Goal: Task Accomplishment & Management: Manage account settings

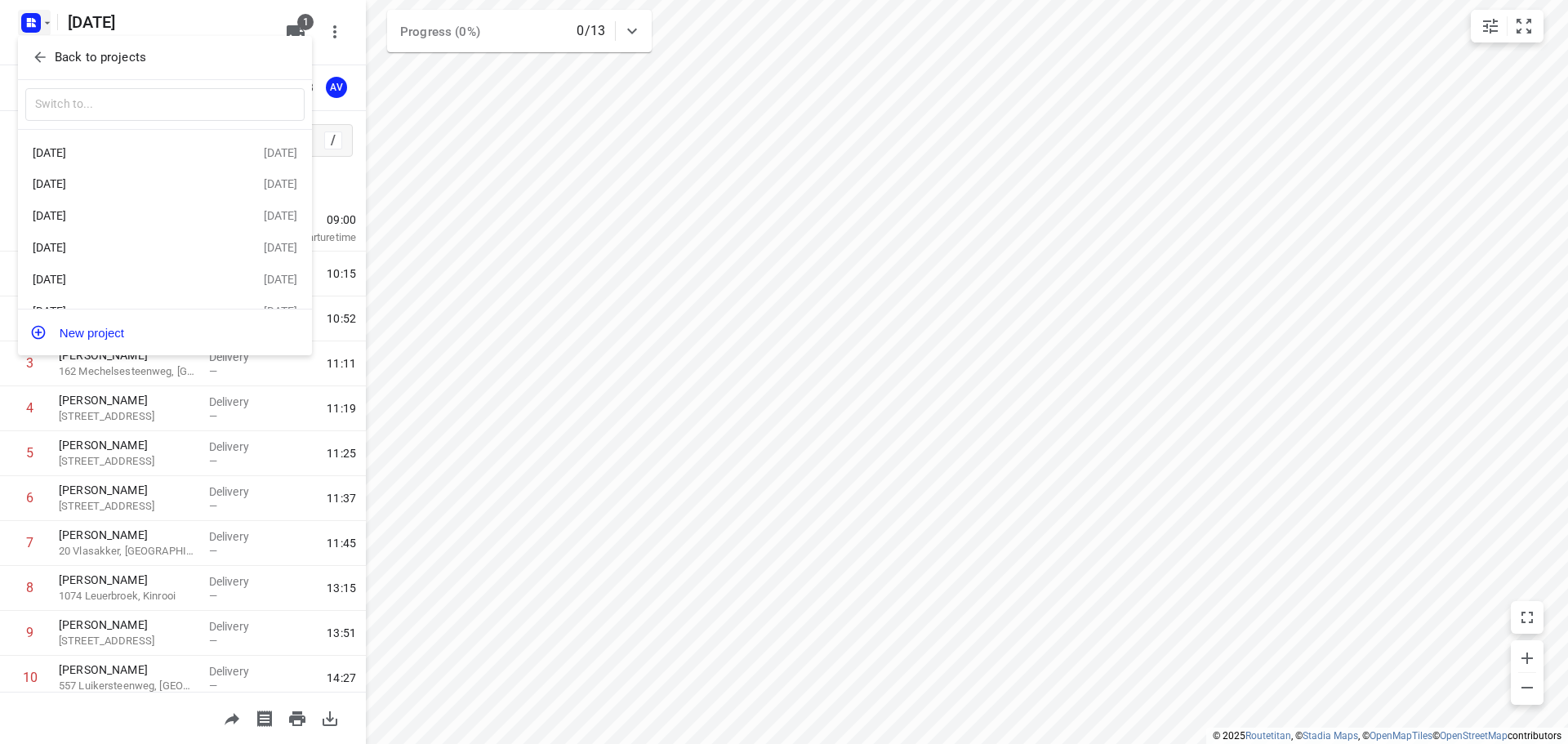
click at [117, 250] on div "[DATE]" at bounding box center [126, 248] width 188 height 13
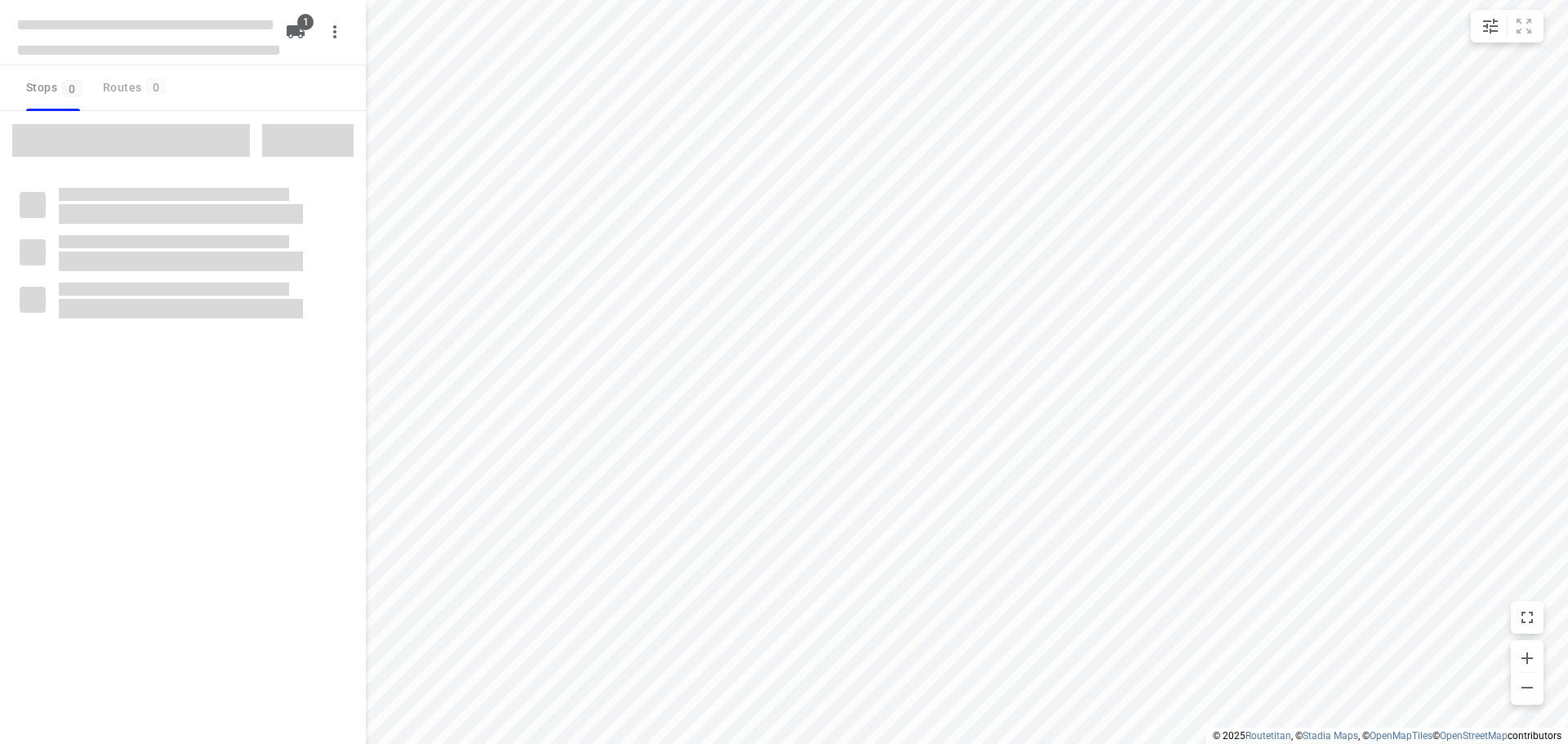
type input "distance"
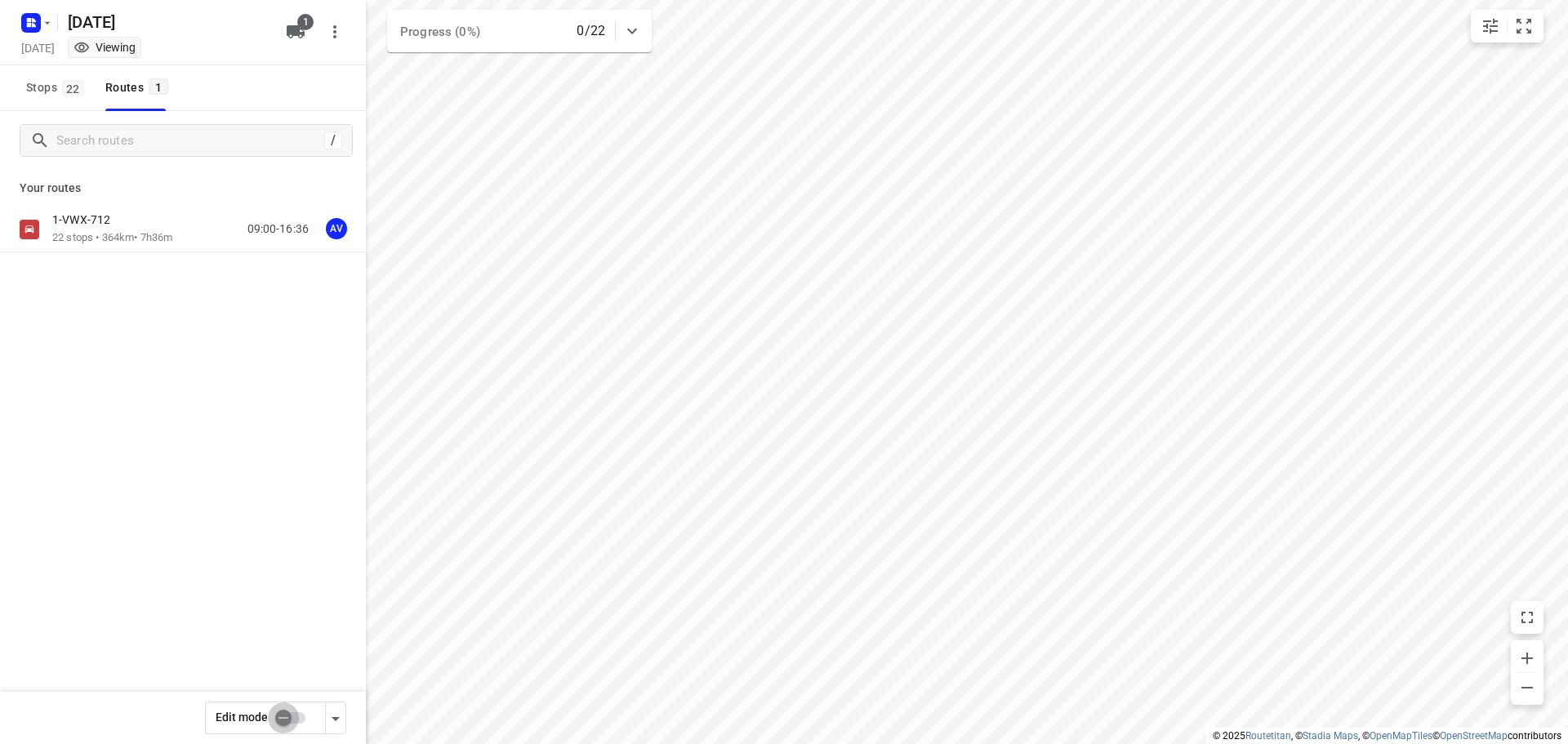
click at [294, 715] on input "checkbox" at bounding box center [283, 717] width 93 height 31
checkbox input "true"
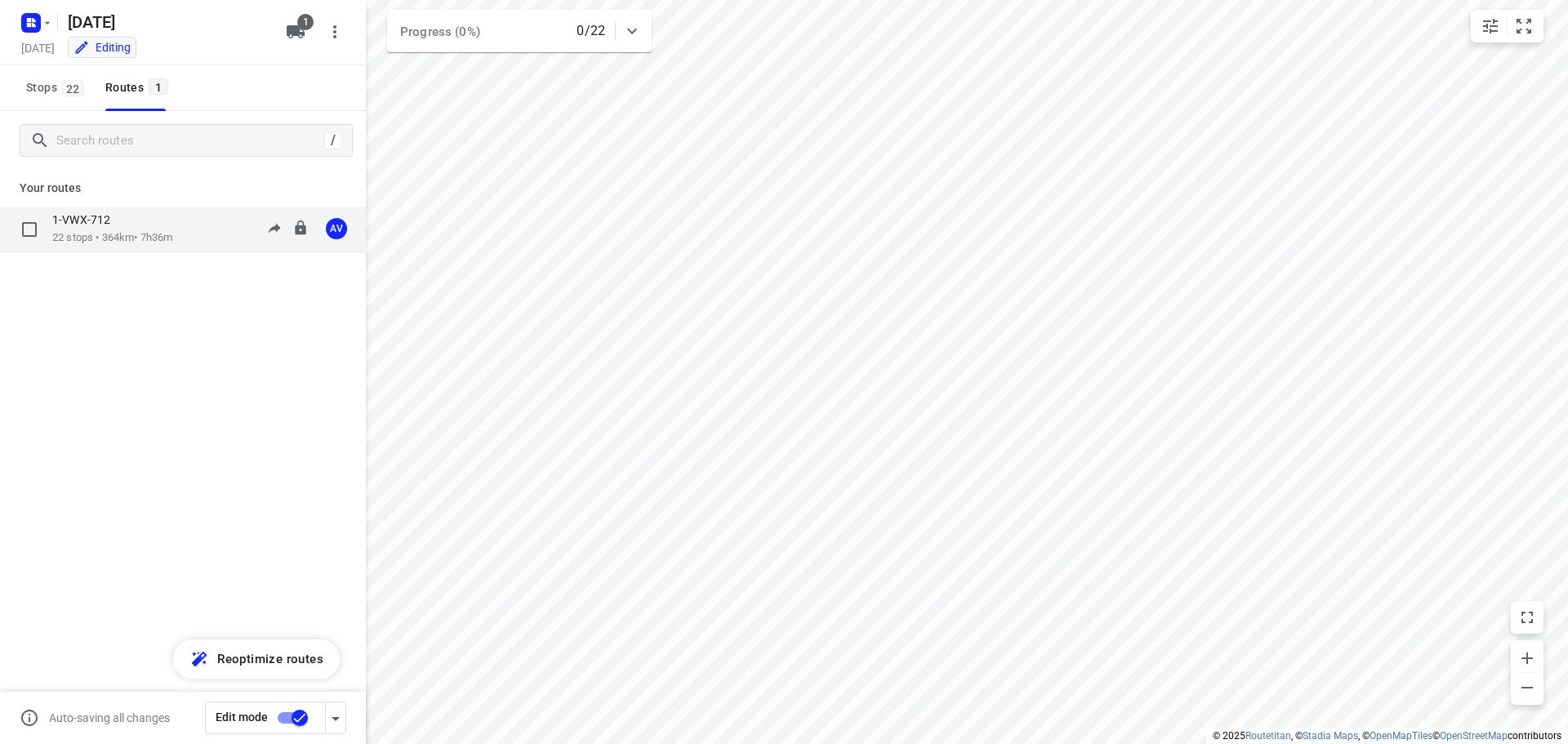
click at [180, 232] on div "1-VWX-712 22 stops • 364km • 7h36m 09:00-16:36 AV" at bounding box center [209, 228] width 314 height 33
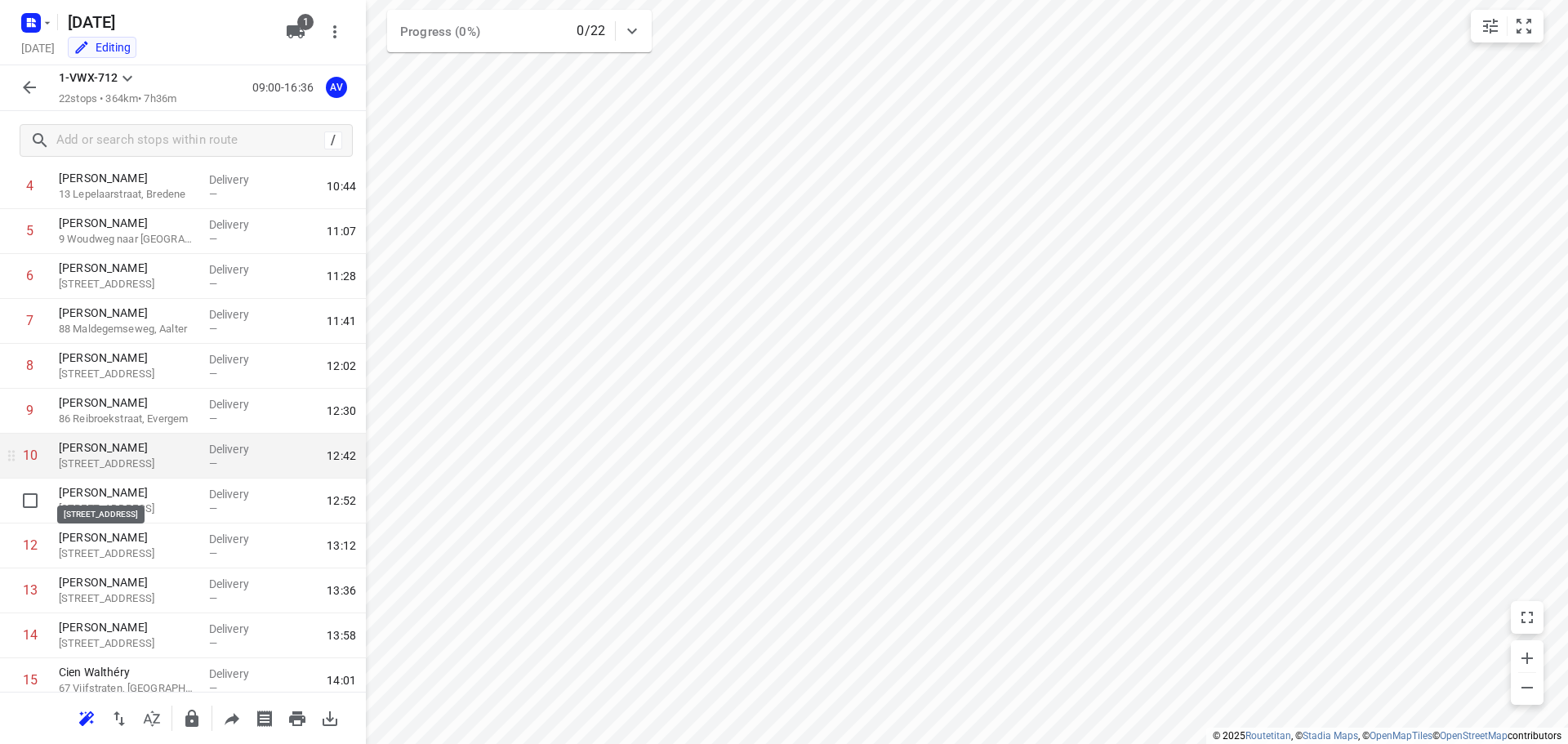
scroll to position [245, 0]
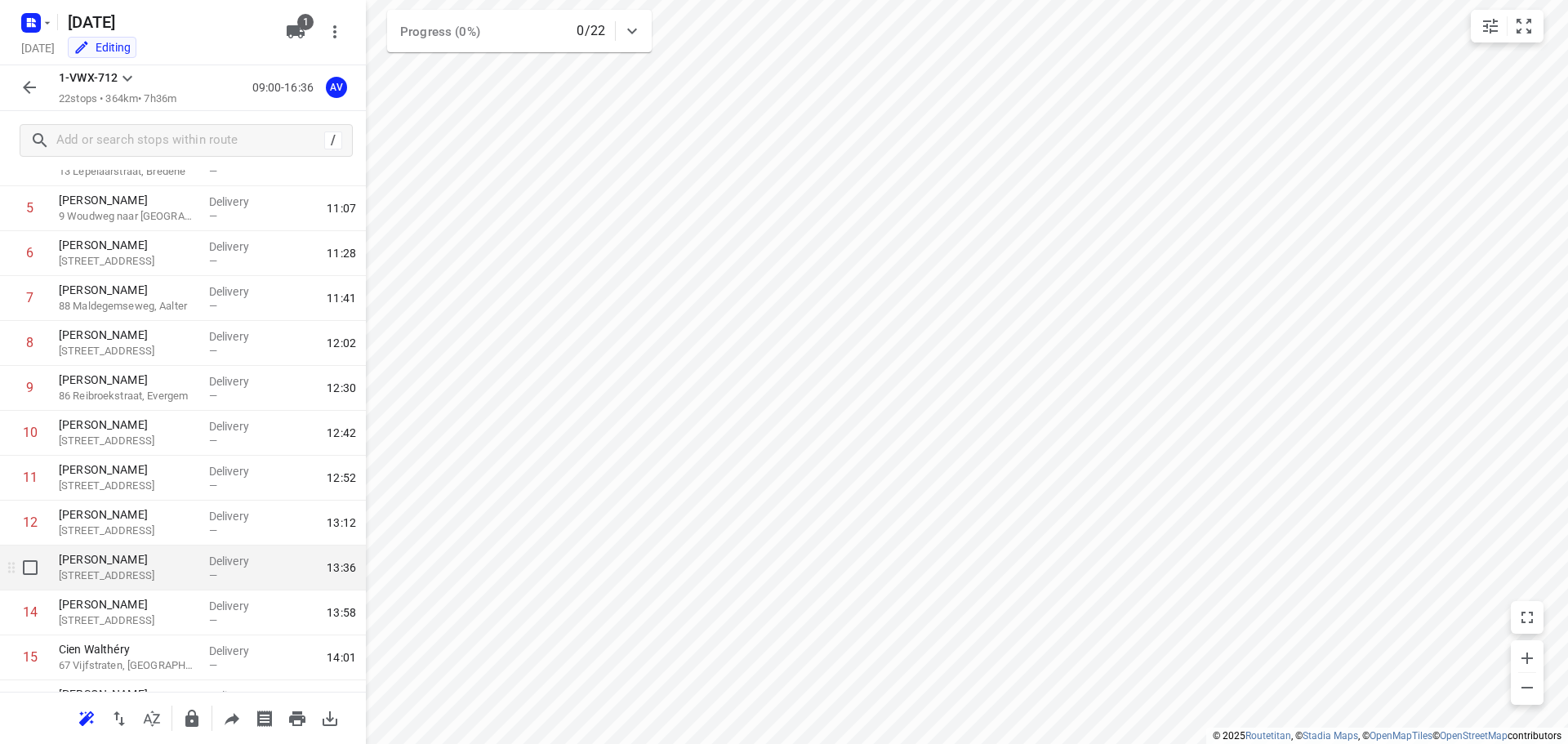
click at [143, 572] on p "[STREET_ADDRESS]" at bounding box center [127, 575] width 137 height 16
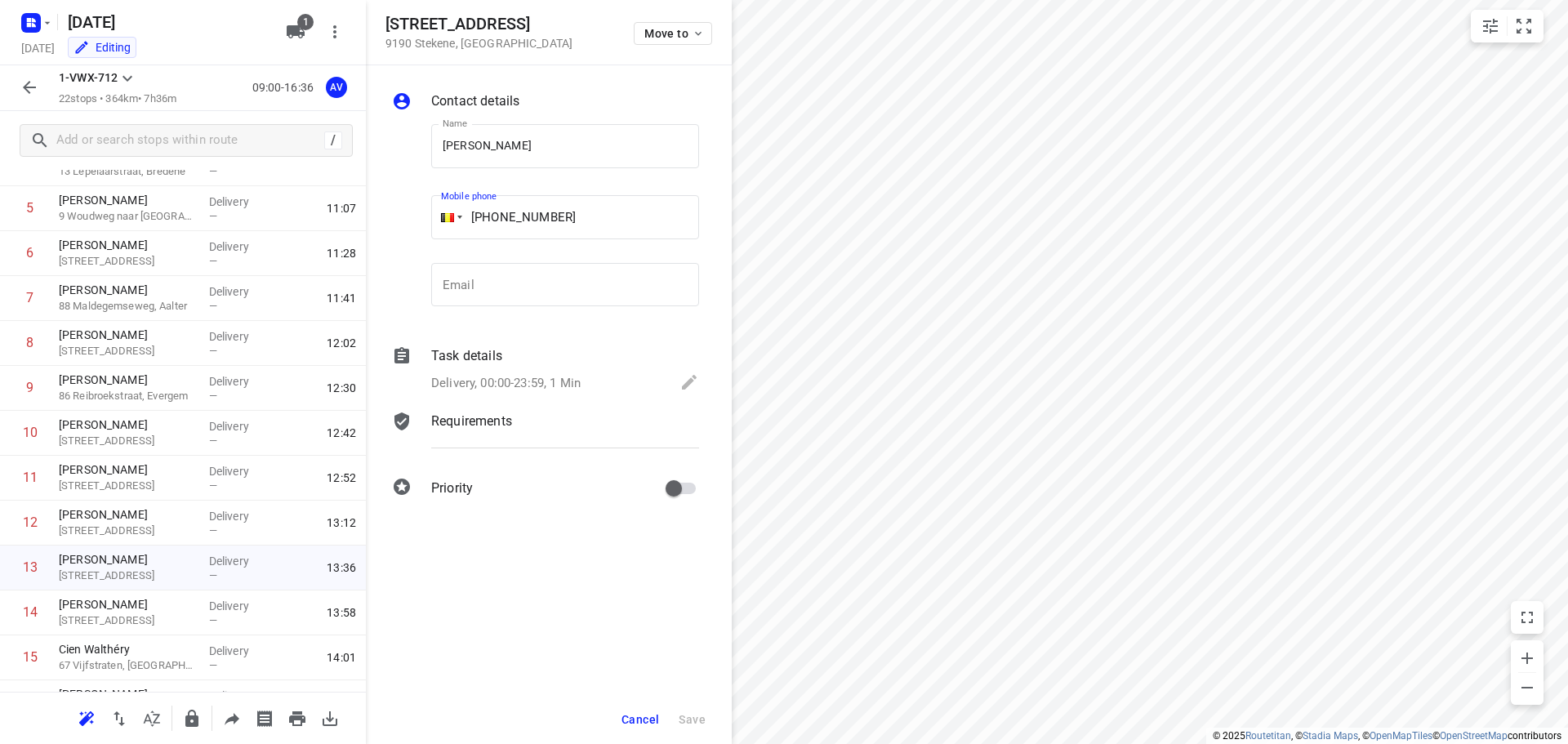
drag, startPoint x: 574, startPoint y: 213, endPoint x: 499, endPoint y: 215, distance: 75.0
click at [499, 215] on input "[PHONE_NUMBER]" at bounding box center [565, 217] width 268 height 44
paste input "476950208"
type input "[PHONE_NUMBER]"
click at [689, 718] on span "Save" at bounding box center [692, 719] width 27 height 13
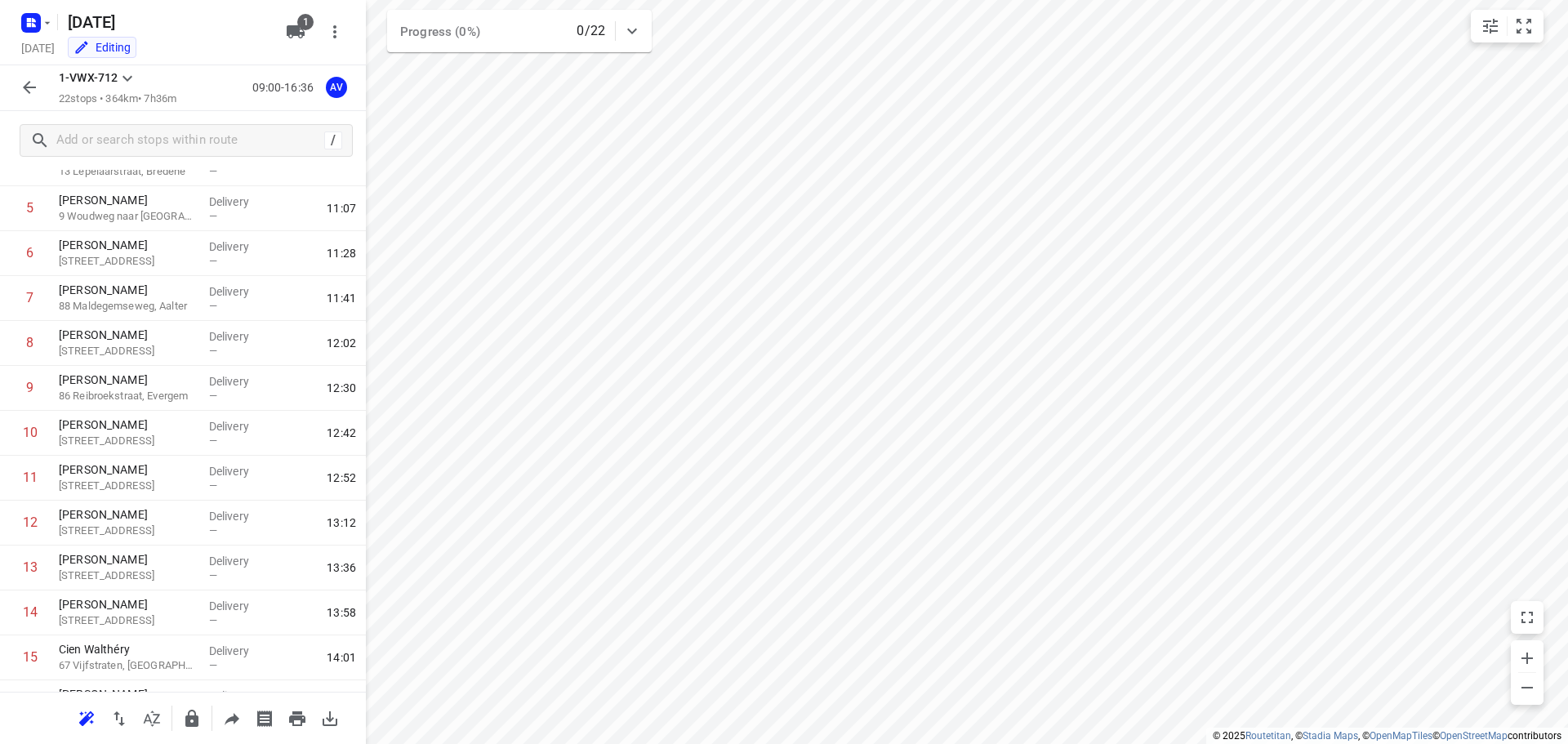
click at [24, 85] on icon "button" at bounding box center [29, 87] width 20 height 20
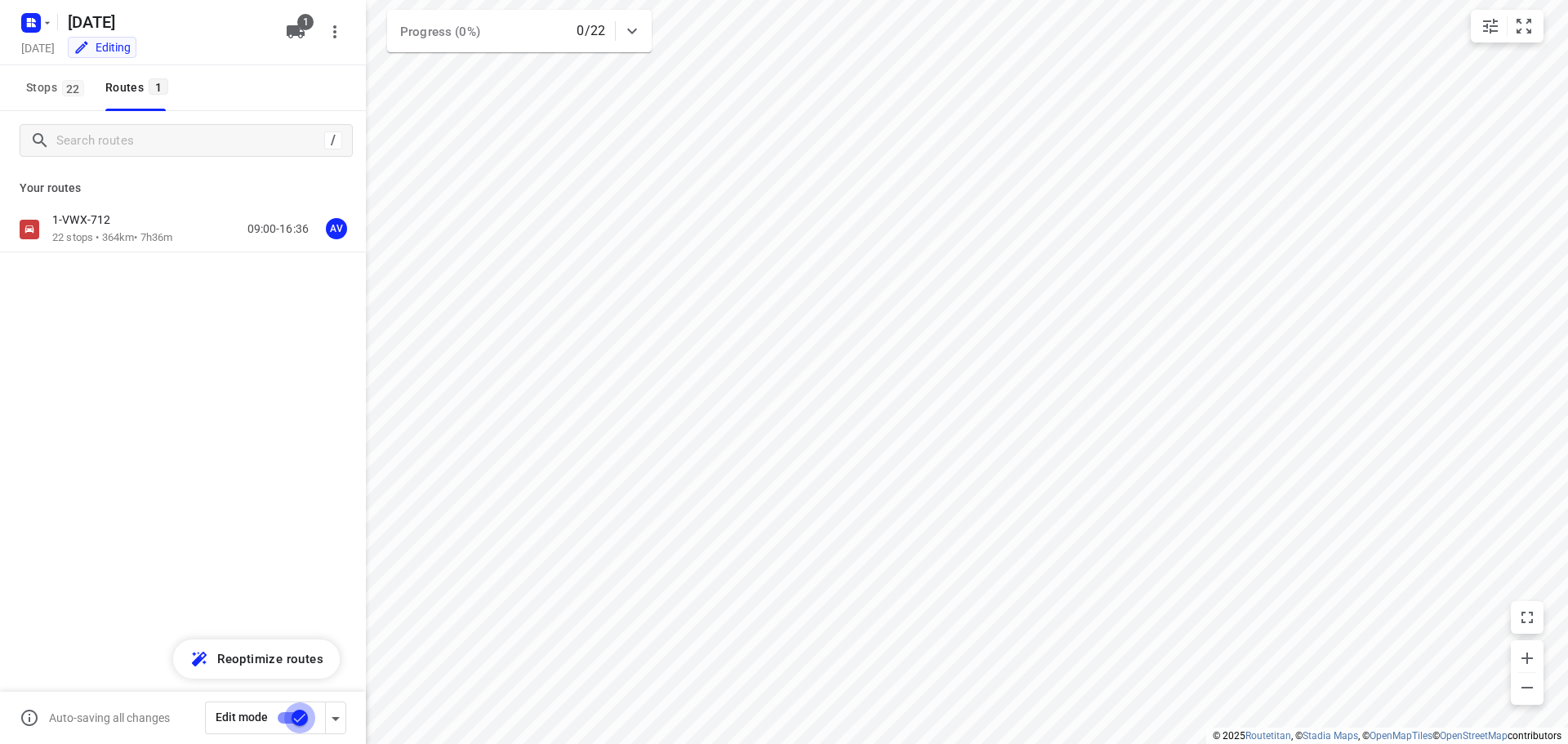
click at [287, 719] on input "checkbox" at bounding box center [299, 717] width 93 height 31
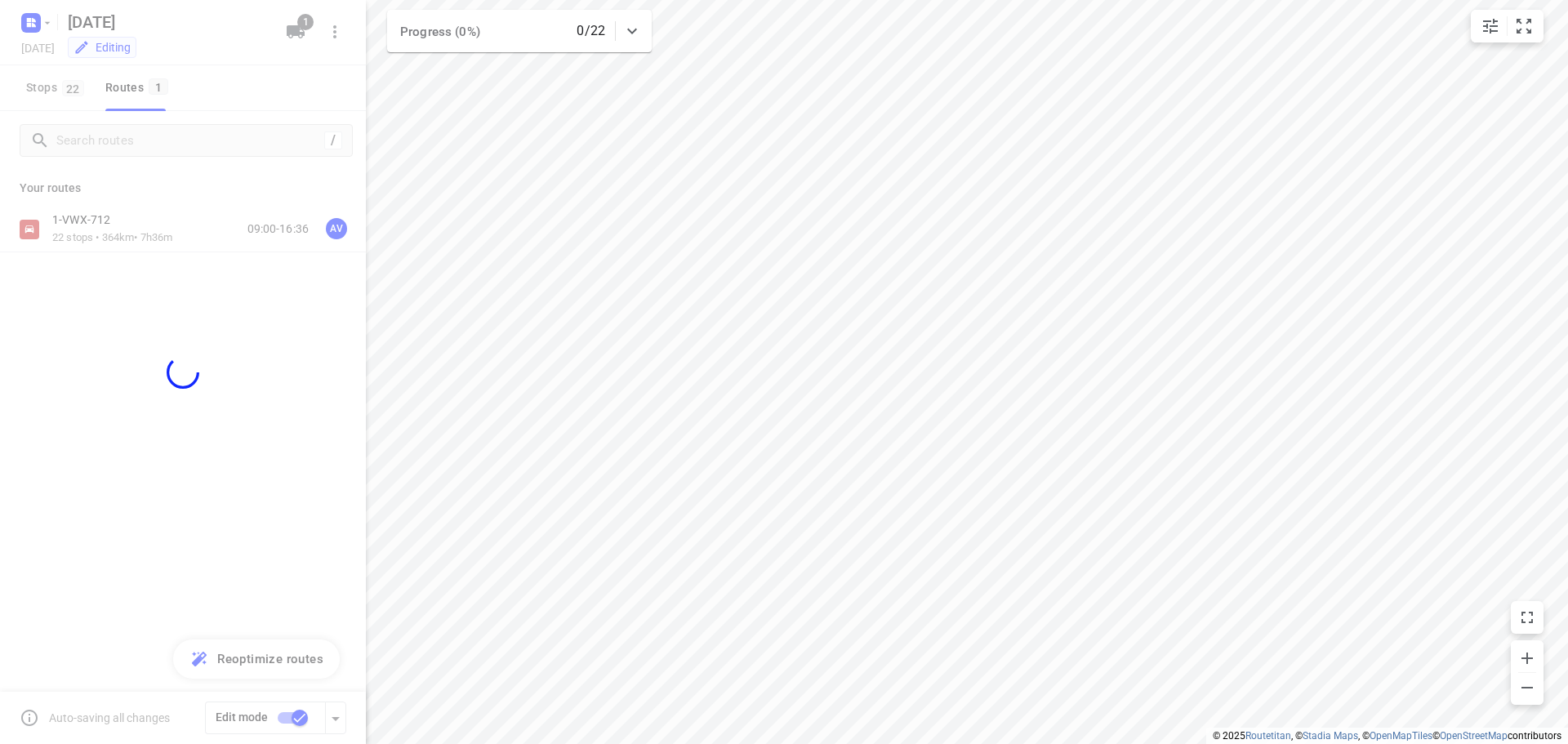
checkbox input "false"
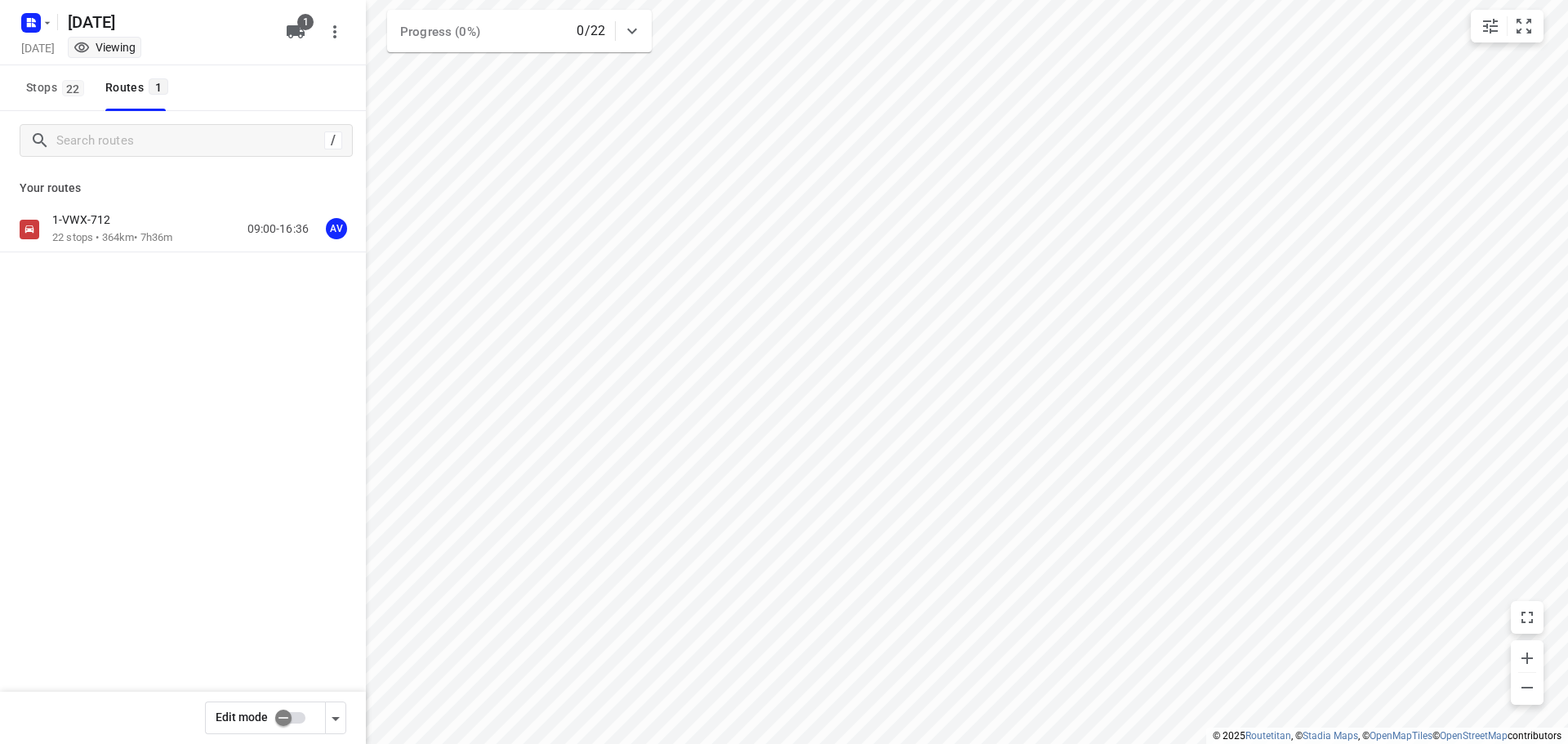
click at [189, 229] on div "1-VWX-712 22 stops • 364km • 7h36m 09:00-16:36 AV" at bounding box center [209, 228] width 314 height 33
